Goal: Communication & Community: Answer question/provide support

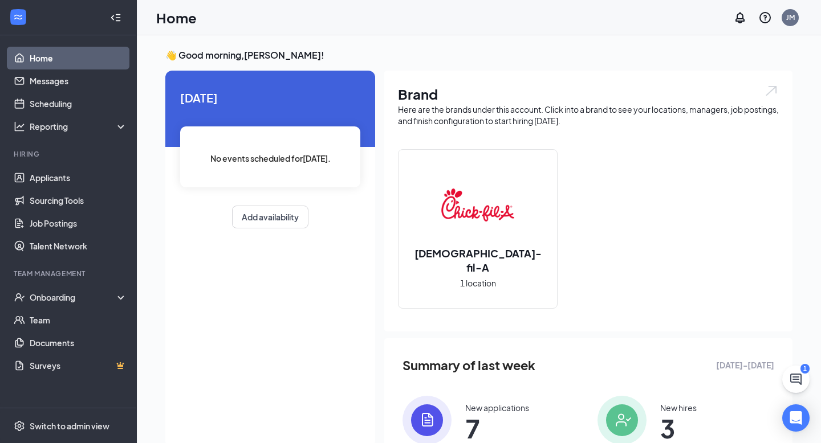
click at [70, 63] on link "Home" at bounding box center [78, 58] width 97 height 23
click at [58, 168] on link "Applicants" at bounding box center [78, 177] width 97 height 23
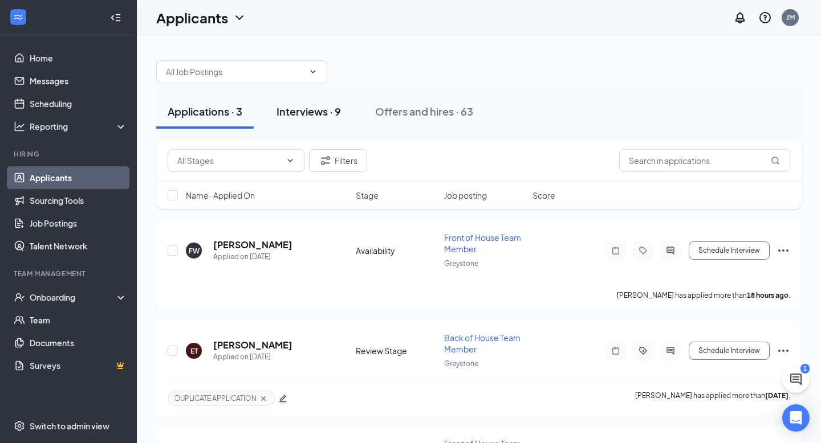
click at [305, 112] on div "Interviews · 9" at bounding box center [308, 111] width 64 height 14
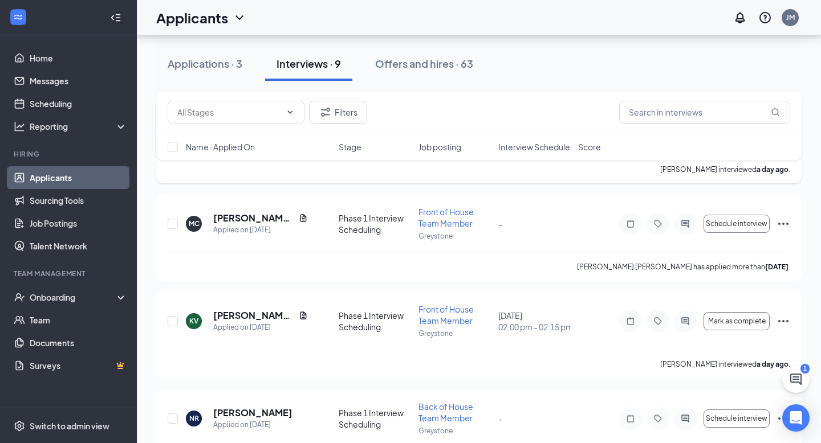
scroll to position [214, 0]
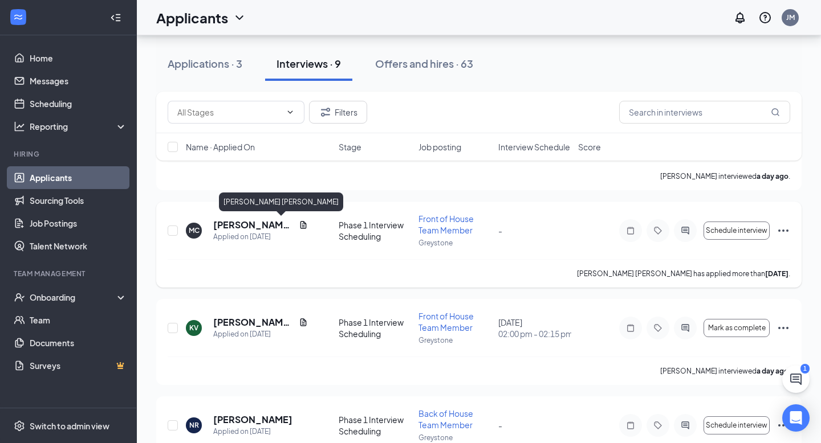
click at [262, 225] on h5 "[PERSON_NAME] [PERSON_NAME]" at bounding box center [253, 225] width 81 height 13
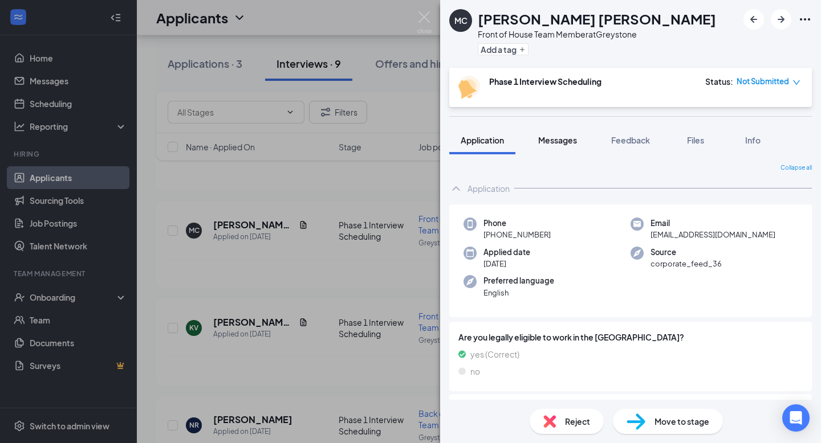
click at [562, 143] on span "Messages" at bounding box center [557, 140] width 39 height 10
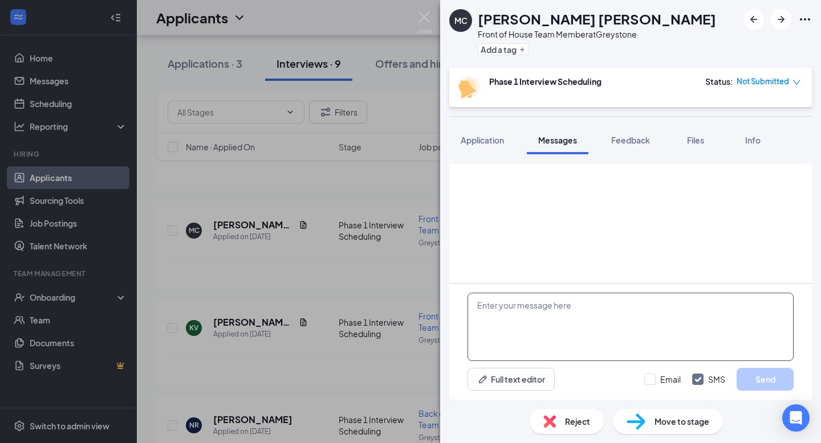
click at [532, 311] on textarea at bounding box center [630, 327] width 326 height 68
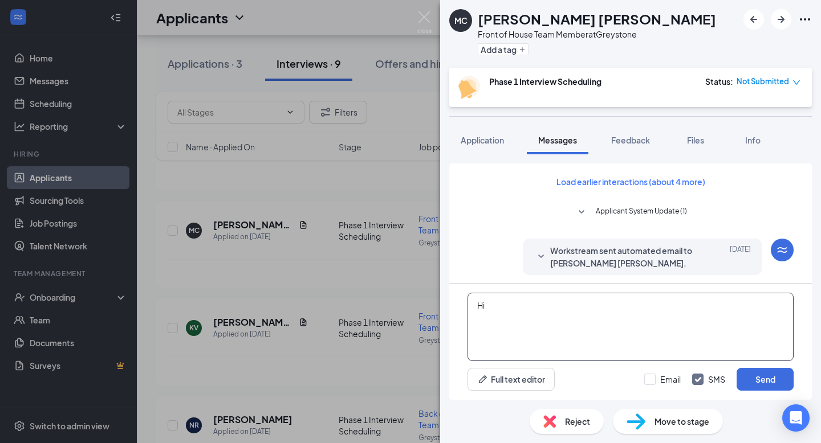
type textarea "H"
paste textarea "Hi [Name], I hope this message finds you well. My name is [PERSON_NAME] with [D…"
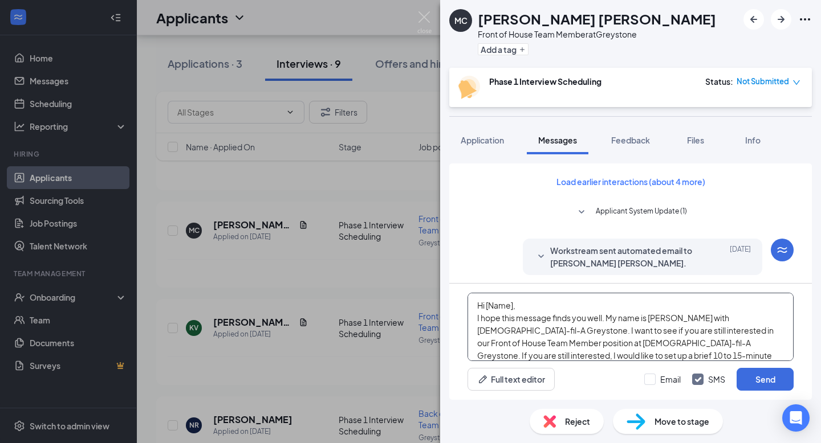
click at [512, 306] on textarea "Hi [Name], I hope this message finds you well. My name is [PERSON_NAME] with [D…" at bounding box center [630, 327] width 326 height 68
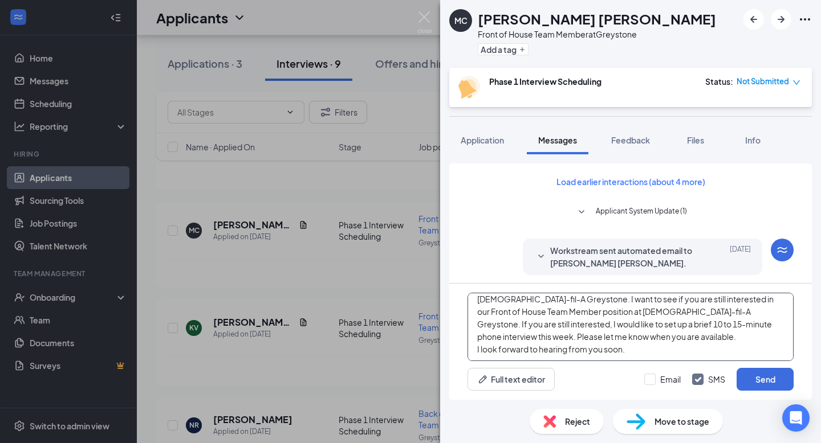
scroll to position [32, 0]
type textarea "Hi [PERSON_NAME], I hope this message finds you well. My name is [PERSON_NAME] …"
click at [648, 388] on div "Email SMS Send" at bounding box center [718, 379] width 149 height 23
click at [650, 379] on input "Email" at bounding box center [662, 379] width 36 height 11
checkbox input "true"
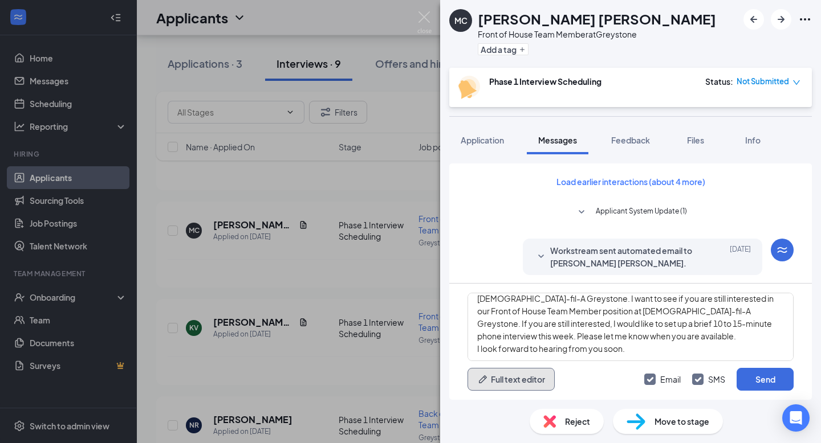
click at [522, 384] on button "Full text editor" at bounding box center [510, 379] width 87 height 23
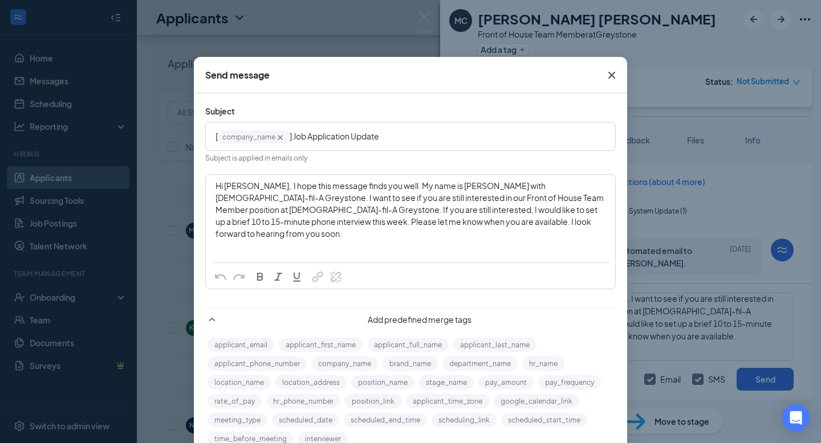
click at [263, 187] on span "Hi [PERSON_NAME], I hope this message finds you well. My name is [PERSON_NAME] …" at bounding box center [409, 210] width 389 height 58
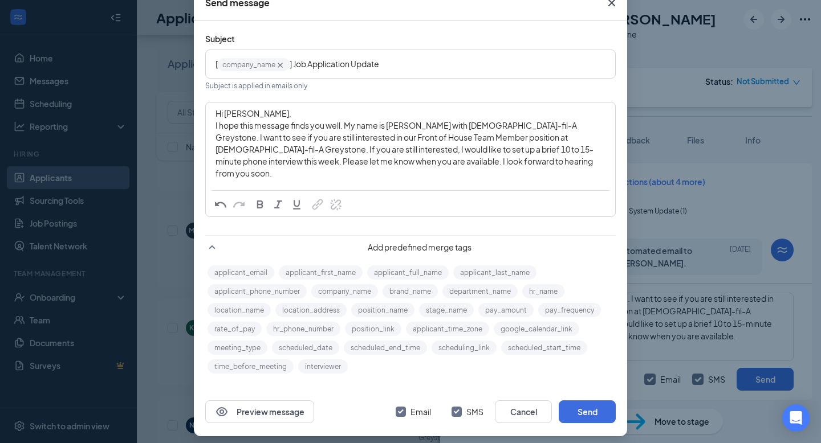
scroll to position [79, 0]
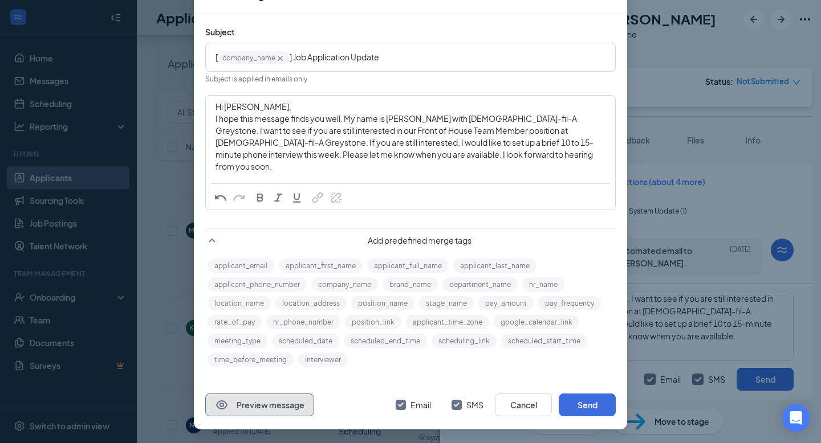
click at [226, 406] on icon "Eye" at bounding box center [221, 405] width 11 height 9
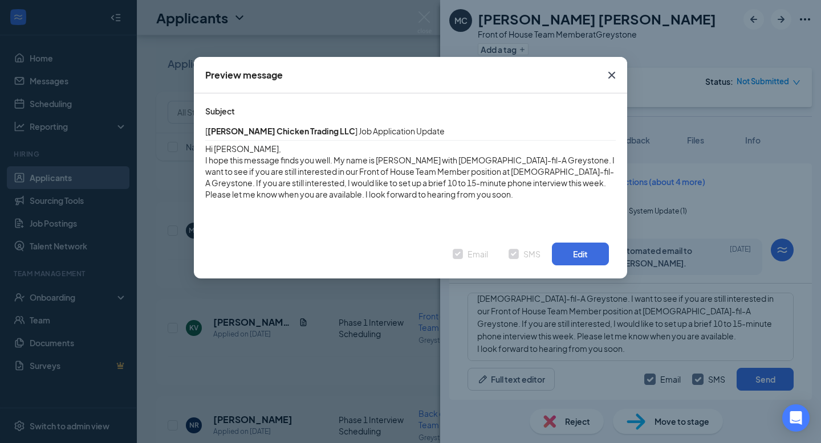
click at [613, 70] on icon "Cross" at bounding box center [612, 75] width 14 height 14
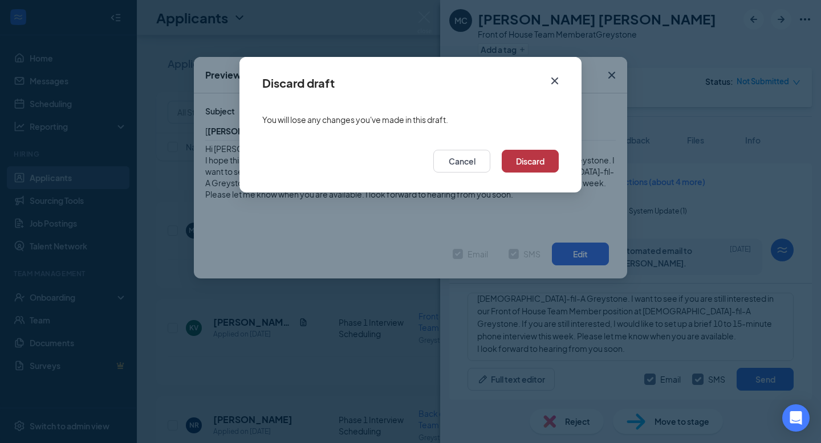
click at [521, 166] on button "Discard" at bounding box center [529, 161] width 57 height 23
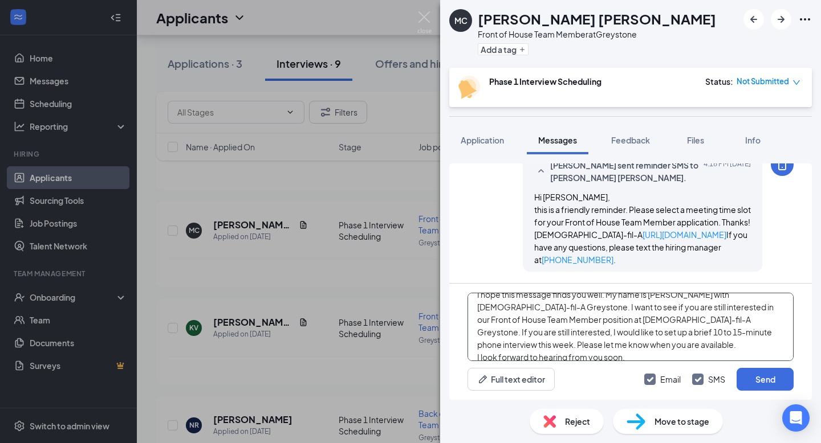
scroll to position [32, 0]
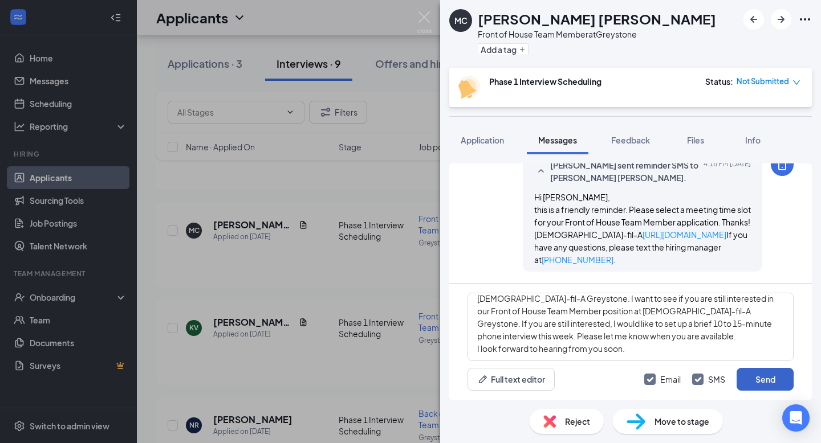
click at [773, 376] on button "Send" at bounding box center [764, 379] width 57 height 23
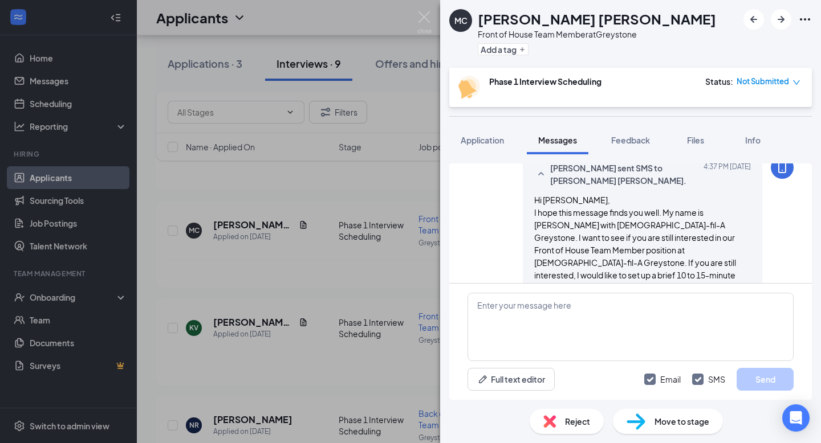
scroll to position [1032, 0]
click at [510, 47] on button "Add a tag" at bounding box center [503, 49] width 51 height 12
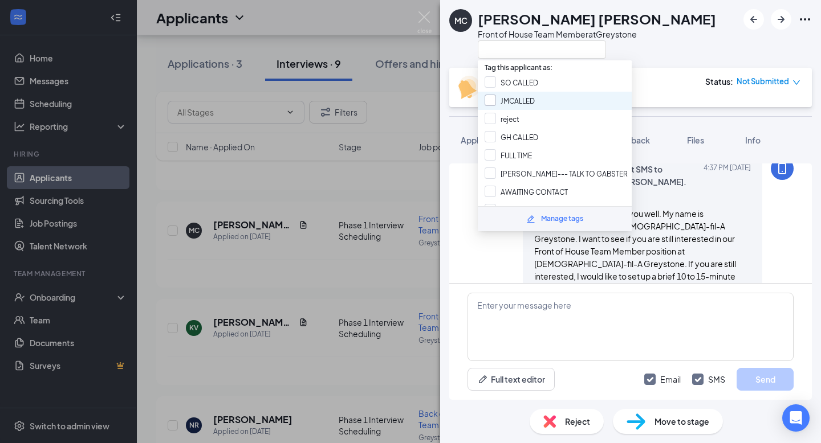
click at [491, 96] on input "JMCALLED" at bounding box center [509, 101] width 50 height 13
checkbox input "true"
click at [503, 256] on div "[PERSON_NAME] sent SMS to [PERSON_NAME] [PERSON_NAME]. [DATE] 4:37 PM Hi [PERSO…" at bounding box center [630, 244] width 326 height 174
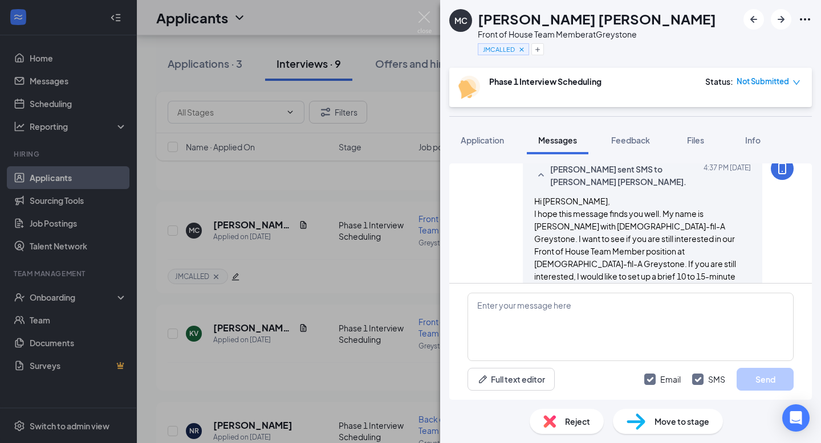
click at [300, 244] on div "[PERSON_NAME] [PERSON_NAME] Front of House Team Member at Greystone JMCALLED Ph…" at bounding box center [410, 221] width 821 height 443
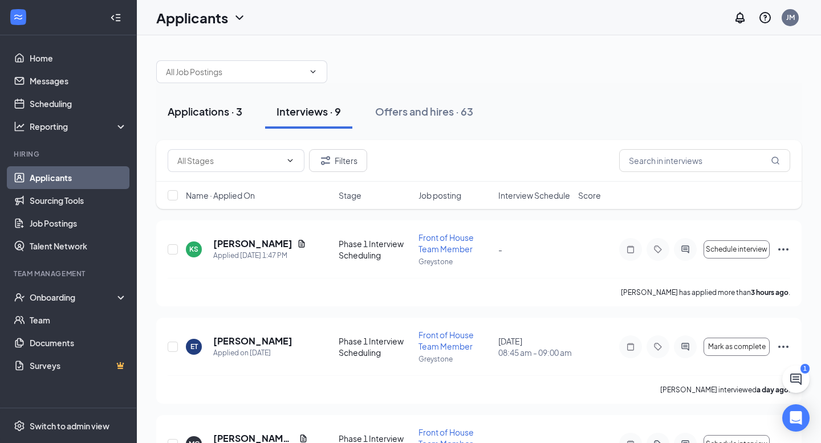
click at [209, 109] on div "Applications · 3" at bounding box center [205, 111] width 75 height 14
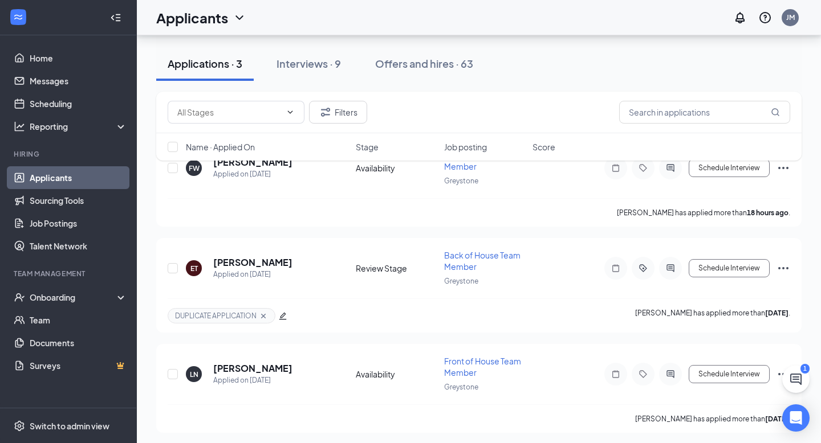
scroll to position [83, 0]
click at [643, 373] on icon "Tag" at bounding box center [643, 373] width 14 height 9
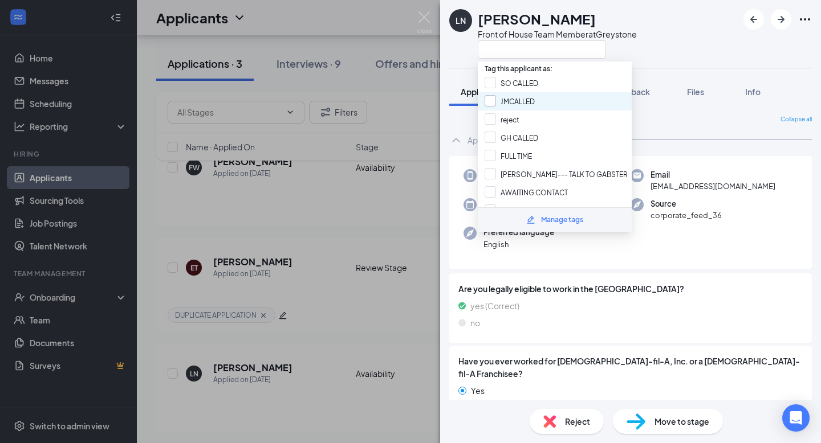
click at [489, 97] on input "JMCALLED" at bounding box center [509, 101] width 50 height 13
checkbox input "true"
click at [674, 40] on div "LN [PERSON_NAME] Front of House Team Member at [GEOGRAPHIC_DATA]" at bounding box center [630, 34] width 381 height 68
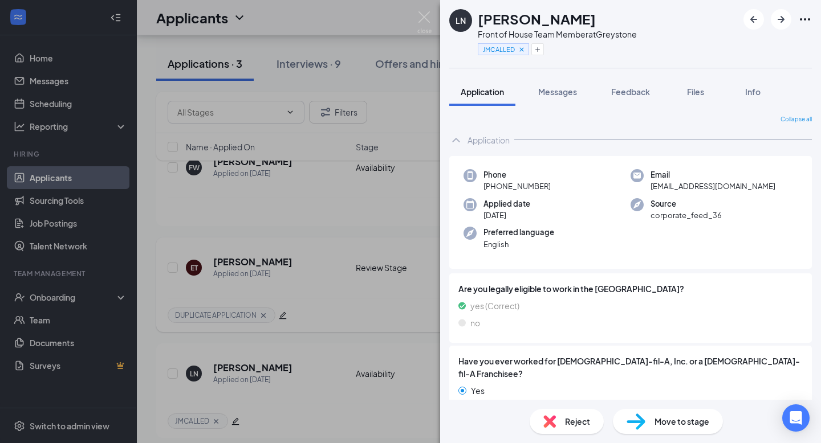
click at [369, 308] on div "LN [PERSON_NAME] Front of House Team Member at Greystone JMCALLED Application M…" at bounding box center [410, 221] width 821 height 443
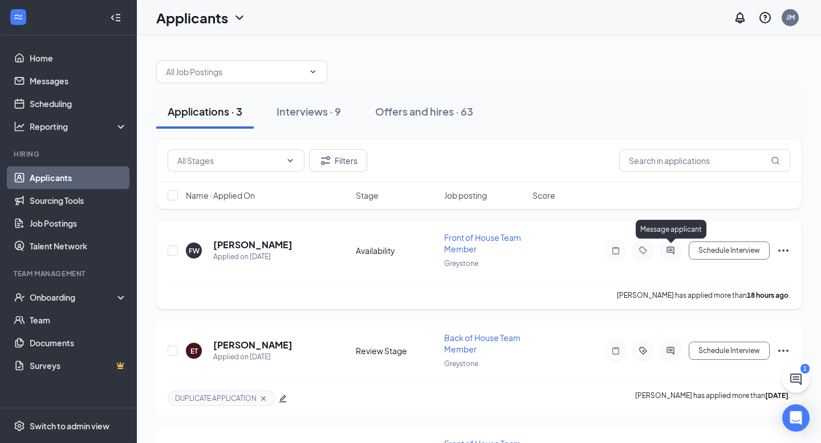
click at [668, 252] on icon "ActiveChat" at bounding box center [669, 250] width 7 height 7
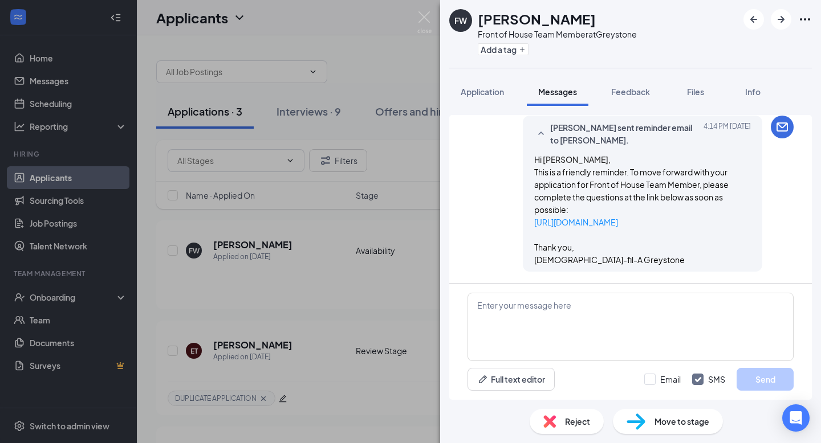
scroll to position [319, 0]
click at [279, 304] on div "FW [PERSON_NAME] Front of House Team Member at [GEOGRAPHIC_DATA] Add a tag Appl…" at bounding box center [410, 221] width 821 height 443
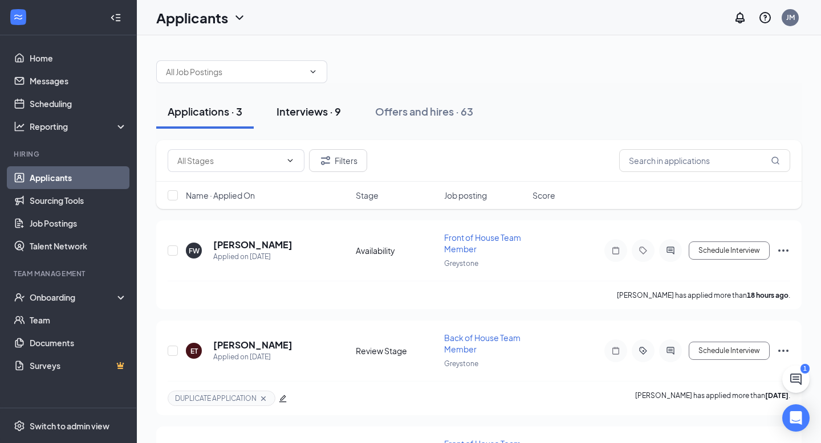
click at [323, 119] on button "Interviews · 9" at bounding box center [308, 112] width 87 height 34
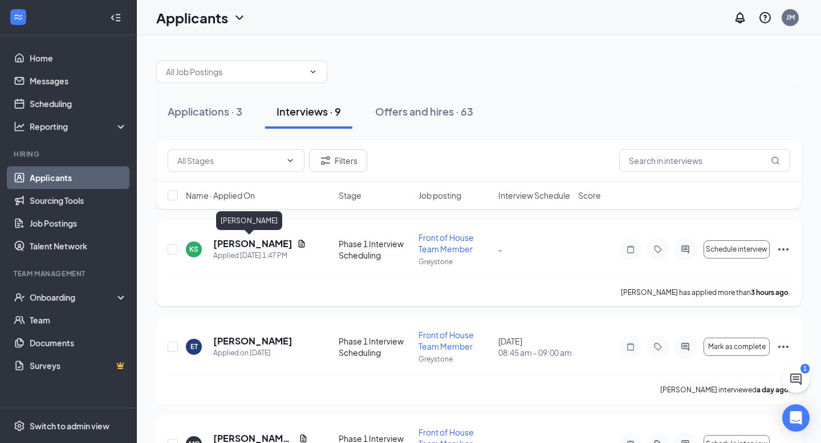
click at [249, 242] on h5 "[PERSON_NAME]" at bounding box center [252, 244] width 79 height 13
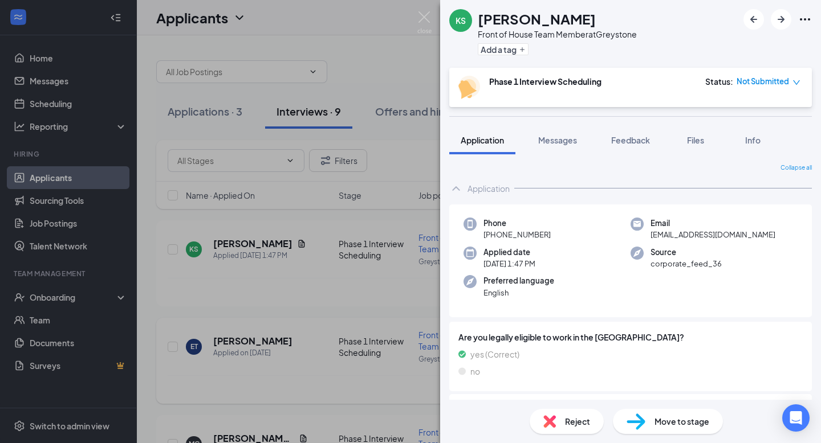
click at [191, 326] on div "KS [PERSON_NAME] Front of House Team Member at [GEOGRAPHIC_DATA] Add a tag Phas…" at bounding box center [410, 221] width 821 height 443
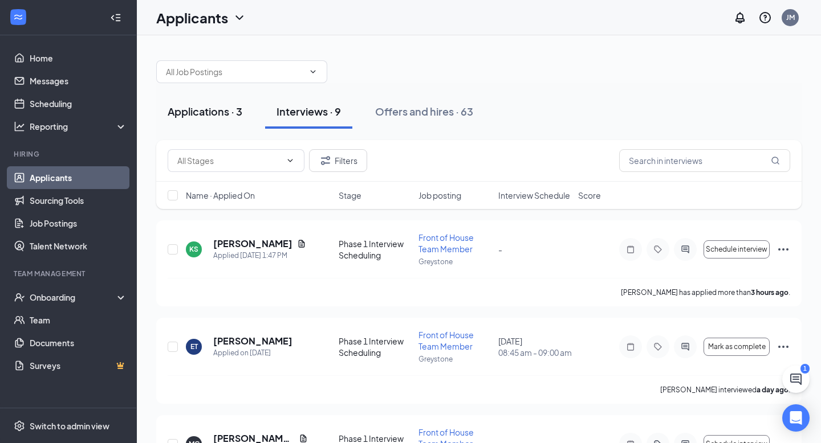
click at [225, 100] on button "Applications · 3" at bounding box center [204, 112] width 97 height 34
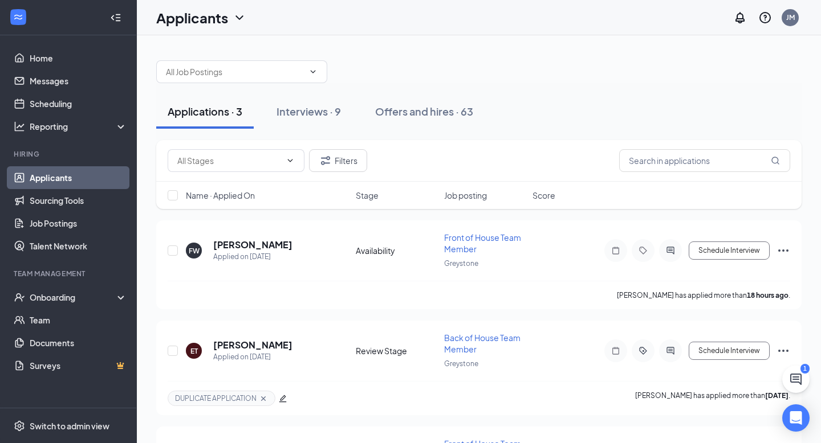
scroll to position [89, 0]
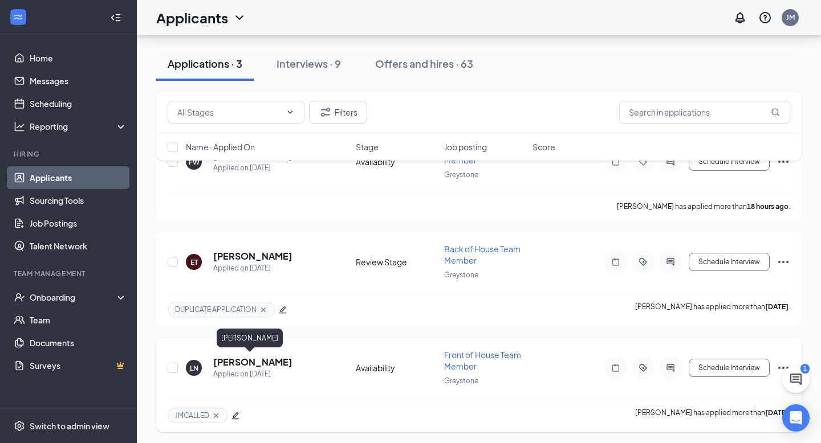
click at [242, 364] on h5 "[PERSON_NAME]" at bounding box center [252, 362] width 79 height 13
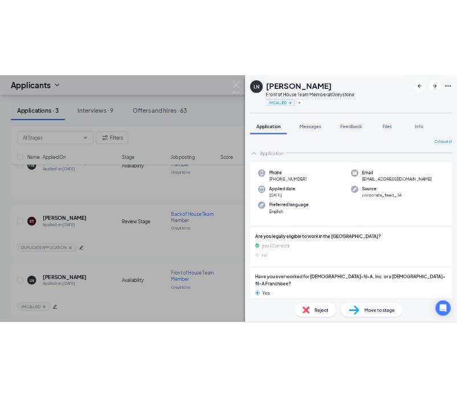
scroll to position [88, 0]
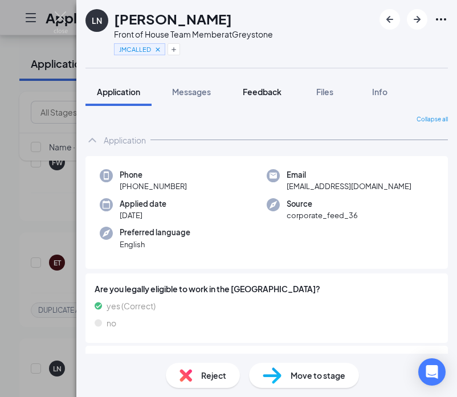
click at [269, 95] on span "Feedback" at bounding box center [262, 92] width 39 height 10
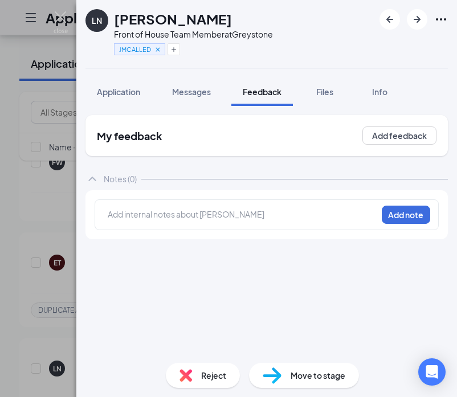
click at [184, 210] on div at bounding box center [242, 215] width 268 height 12
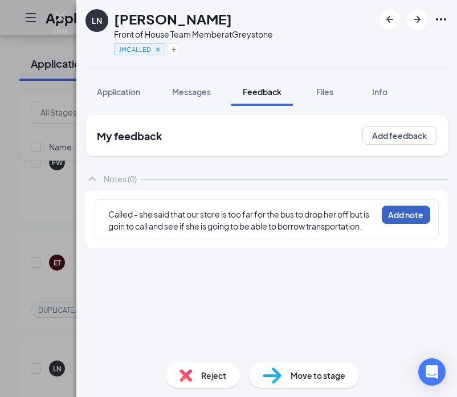
click at [405, 216] on button "Add note" at bounding box center [406, 215] width 48 height 18
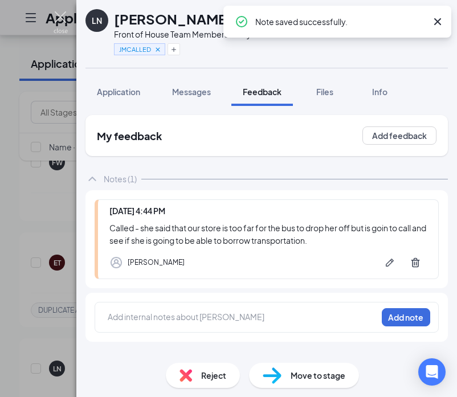
click at [60, 17] on img at bounding box center [61, 22] width 14 height 22
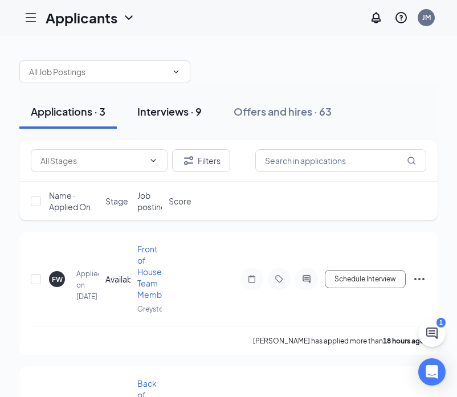
click at [189, 109] on div "Interviews · 9" at bounding box center [169, 111] width 64 height 14
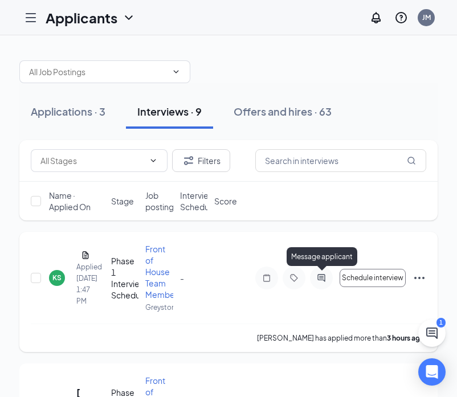
click at [325, 276] on icon "ActiveChat" at bounding box center [322, 278] width 14 height 9
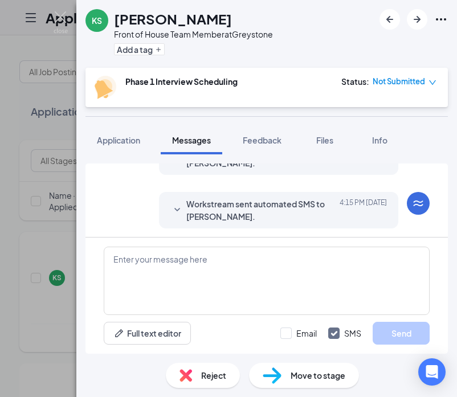
scroll to position [293, 0]
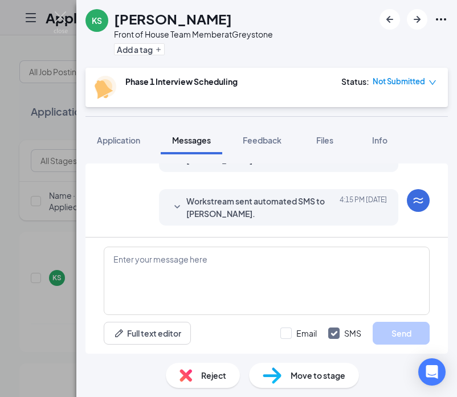
click at [43, 199] on div "KS [PERSON_NAME] Front of House Team Member at [GEOGRAPHIC_DATA] Add a tag Phas…" at bounding box center [228, 198] width 457 height 397
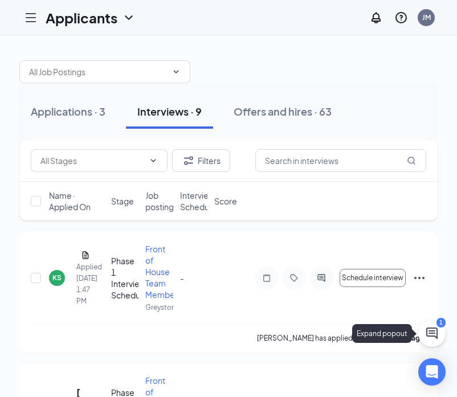
click at [426, 332] on icon "ChatActive" at bounding box center [432, 334] width 14 height 14
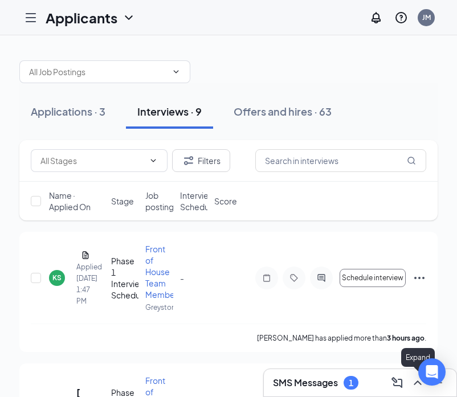
click at [415, 382] on icon "ChevronUp" at bounding box center [418, 383] width 14 height 14
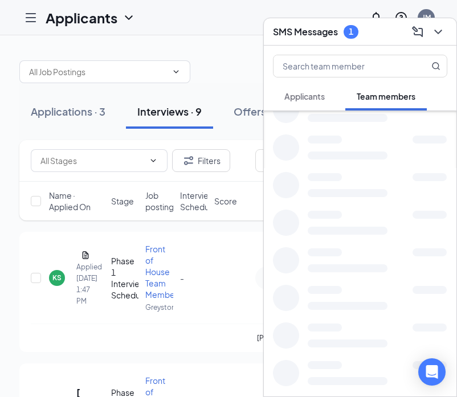
scroll to position [774, 0]
click at [310, 102] on button "Applicants" at bounding box center [304, 96] width 63 height 28
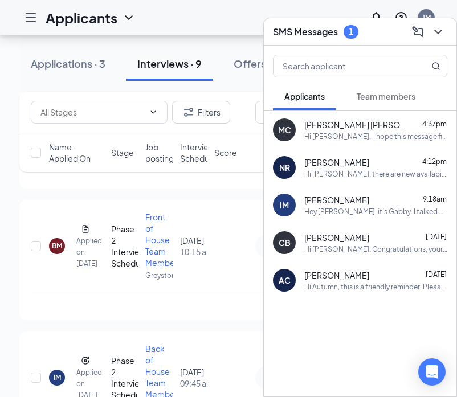
scroll to position [927, 0]
